Goal: Task Accomplishment & Management: Complete application form

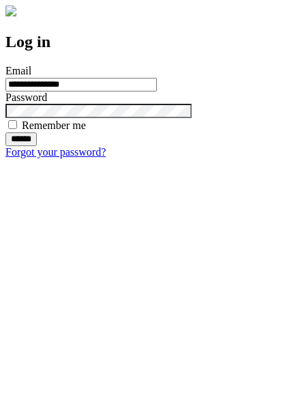
type input "**********"
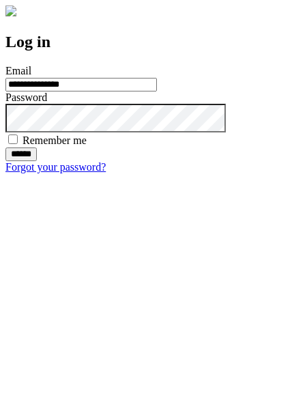
click at [37, 161] on input "******" at bounding box center [20, 154] width 31 height 14
